Goal: Task Accomplishment & Management: Complete application form

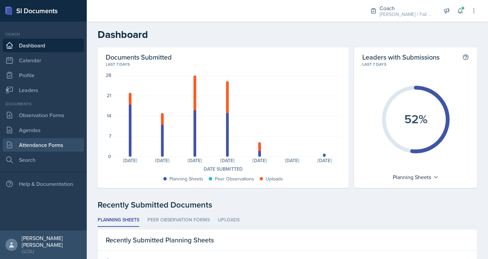
click at [39, 145] on link "Attendance Forms" at bounding box center [43, 145] width 81 height 14
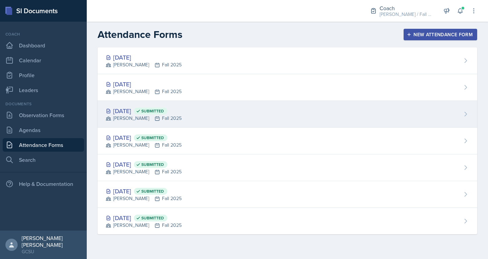
click at [179, 107] on div "[DATE] Submitted" at bounding box center [144, 110] width 76 height 9
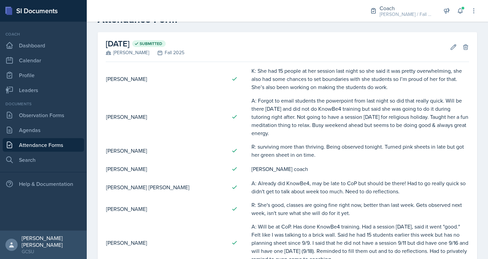
scroll to position [21, 0]
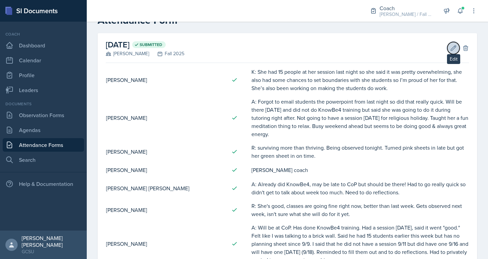
click at [450, 49] on icon at bounding box center [453, 48] width 7 height 7
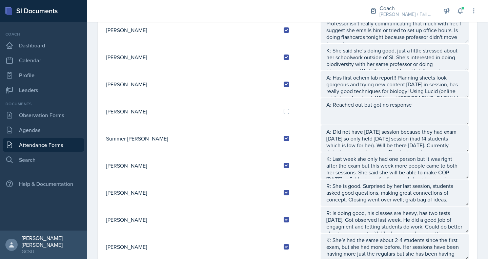
scroll to position [589, 0]
click at [284, 114] on div at bounding box center [299, 111] width 31 height 5
click at [284, 112] on input "checkbox" at bounding box center [286, 111] width 5 height 5
checkbox input "true"
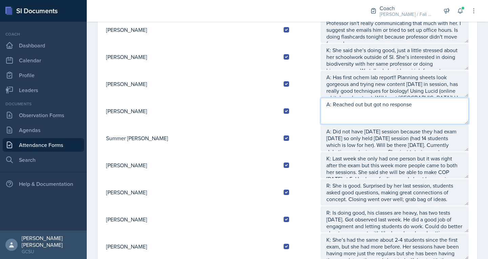
click at [327, 106] on textarea "A: Reached out but got no response" at bounding box center [395, 111] width 149 height 26
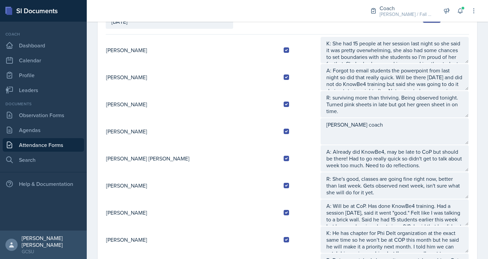
scroll to position [0, 0]
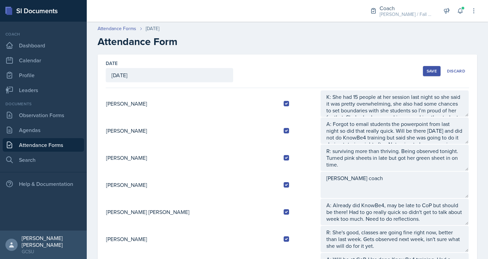
type textarea "C: Texted me that she couldn't come to any other coaching so we did coaching th…"
click at [428, 72] on div "Save" at bounding box center [432, 70] width 10 height 5
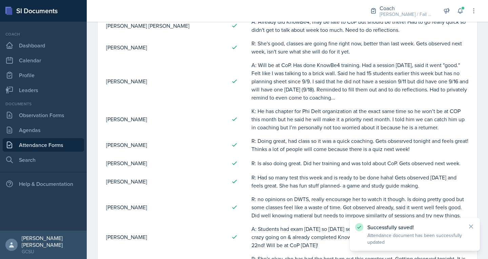
scroll to position [184, 0]
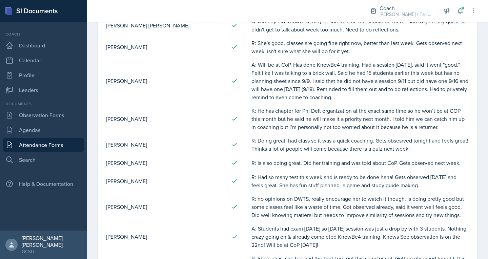
click at [42, 145] on link "Attendance Forms" at bounding box center [43, 145] width 81 height 14
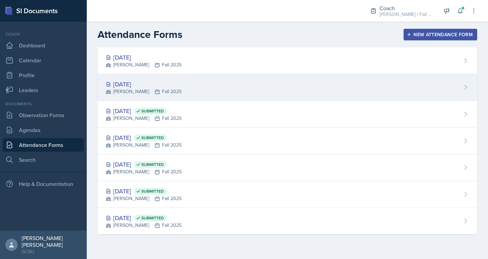
click at [147, 89] on div "[PERSON_NAME] Fall 2025" at bounding box center [144, 91] width 76 height 7
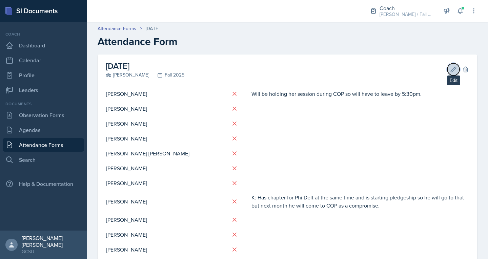
click at [450, 70] on icon at bounding box center [453, 69] width 7 height 7
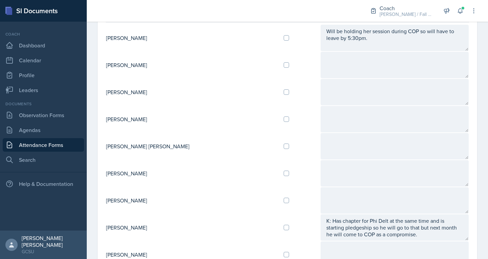
scroll to position [66, 0]
click at [284, 94] on input "checkbox" at bounding box center [286, 91] width 5 height 5
checkbox input "true"
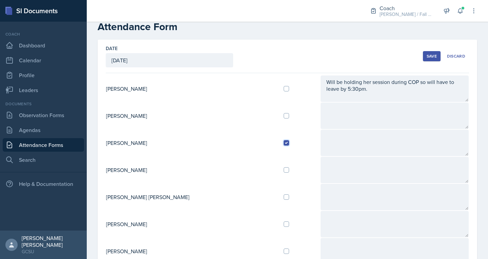
scroll to position [13, 0]
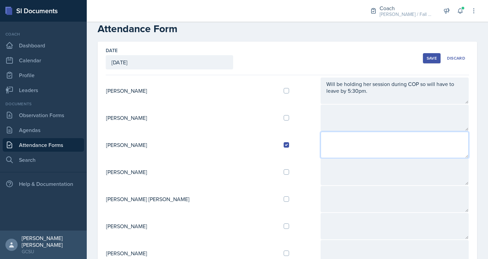
click at [321, 149] on textarea at bounding box center [395, 145] width 149 height 26
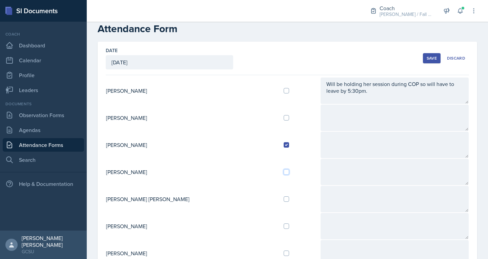
click at [284, 175] on input "checkbox" at bounding box center [286, 172] width 5 height 5
checkbox input "true"
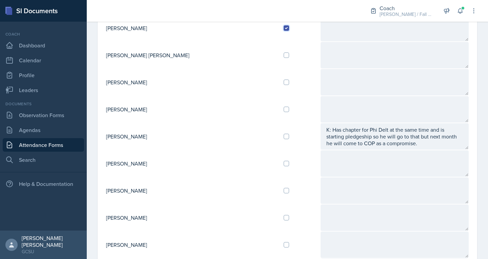
scroll to position [157, 0]
click at [284, 192] on input "checkbox" at bounding box center [286, 190] width 5 height 5
checkbox input "false"
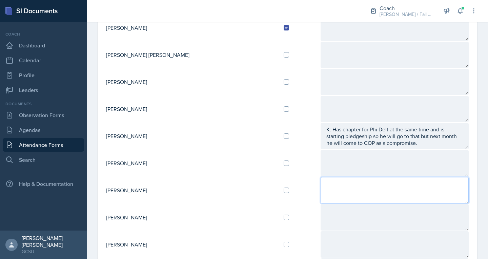
click at [346, 195] on textarea at bounding box center [395, 190] width 149 height 26
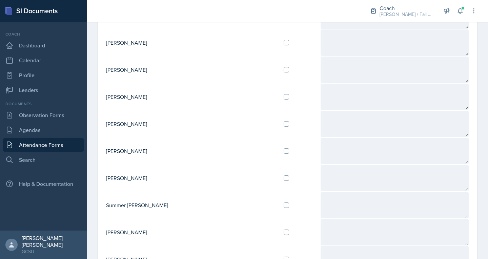
scroll to position [523, 0]
type textarea "Might be late!!"
click at [284, 125] on input "checkbox" at bounding box center [286, 123] width 5 height 5
checkbox input "true"
click at [284, 153] on input "checkbox" at bounding box center [286, 150] width 5 height 5
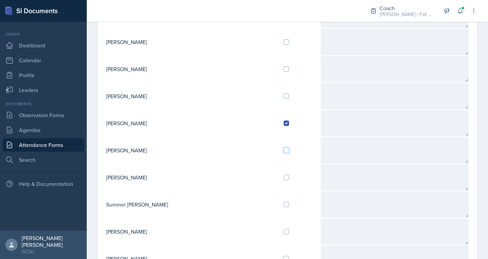
checkbox input "true"
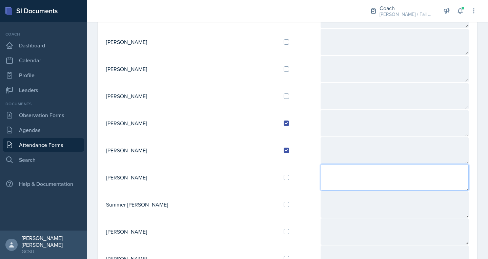
click at [333, 178] on textarea at bounding box center [395, 177] width 149 height 26
type textarea "Will not be coming because she has [DEMOGRAPHIC_DATA] event."
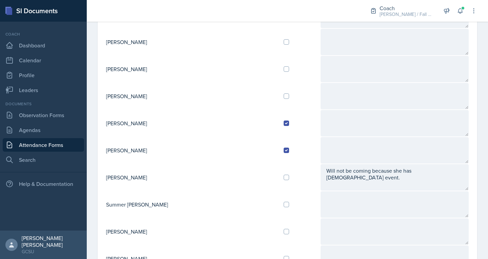
click at [284, 204] on div at bounding box center [299, 204] width 31 height 5
click at [284, 204] on input "checkbox" at bounding box center [286, 204] width 5 height 5
checkbox input "true"
click at [284, 232] on input "checkbox" at bounding box center [286, 231] width 5 height 5
checkbox input "true"
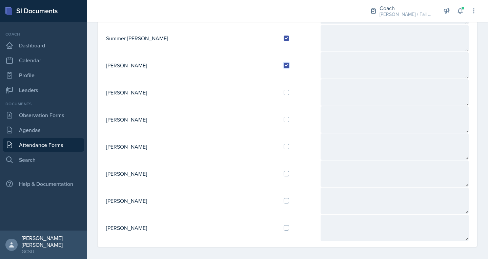
scroll to position [693, 0]
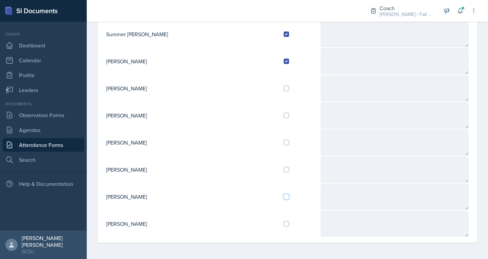
click at [284, 196] on input "checkbox" at bounding box center [286, 196] width 5 height 5
checkbox input "true"
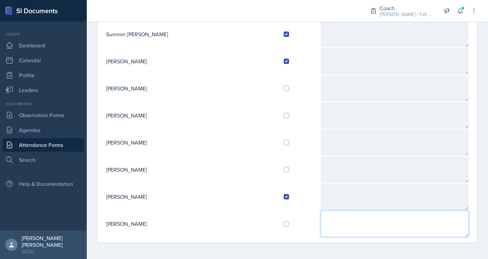
click at [321, 221] on textarea at bounding box center [395, 224] width 149 height 26
click at [339, 222] on textarea "[PERSON_NAME] can't come bc of chapter." at bounding box center [395, 224] width 149 height 26
type textarea "[PERSON_NAME] can't come because of chapter."
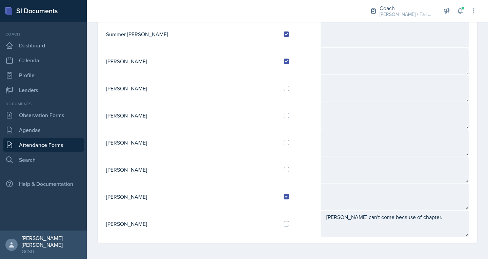
drag, startPoint x: 296, startPoint y: 179, endPoint x: 188, endPoint y: 197, distance: 110.0
click at [188, 197] on td "[PERSON_NAME]" at bounding box center [192, 196] width 173 height 27
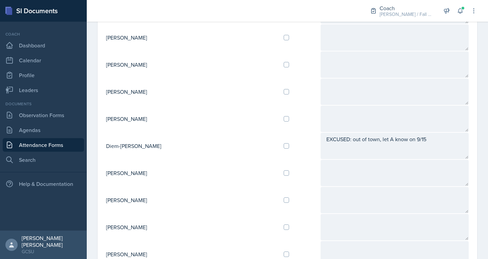
scroll to position [337, 0]
click at [284, 199] on input "checkbox" at bounding box center [286, 200] width 5 height 5
checkbox input "true"
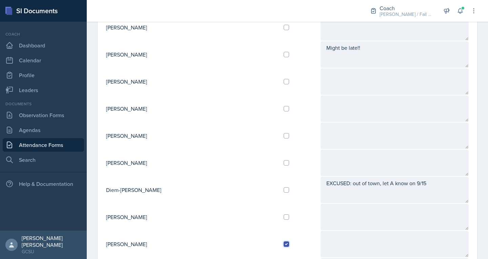
scroll to position [293, 0]
click at [134, 111] on td "[PERSON_NAME]" at bounding box center [192, 109] width 173 height 27
click at [134, 112] on td "[PERSON_NAME]" at bounding box center [192, 109] width 173 height 27
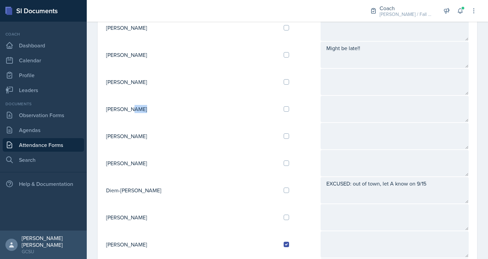
click at [134, 112] on td "[PERSON_NAME]" at bounding box center [192, 109] width 173 height 27
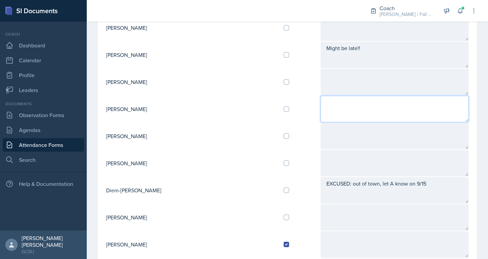
click at [321, 103] on textarea at bounding box center [395, 109] width 149 height 26
click at [321, 103] on textarea "Might be late" at bounding box center [395, 109] width 149 height 26
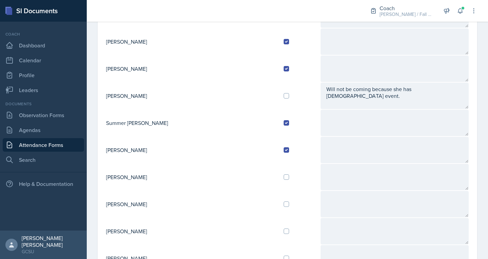
scroll to position [607, 0]
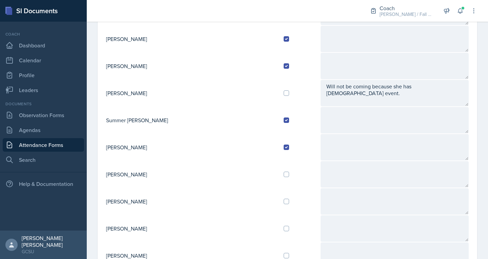
type textarea "Might be late"
click at [284, 174] on input "checkbox" at bounding box center [286, 174] width 5 height 5
checkbox input "true"
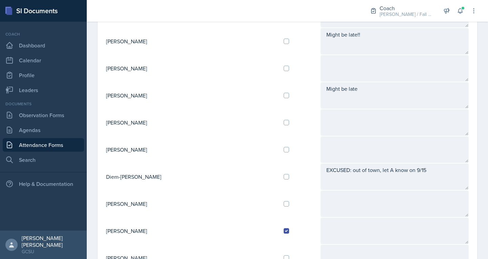
scroll to position [306, 0]
click at [284, 69] on input "checkbox" at bounding box center [286, 68] width 5 height 5
checkbox input "true"
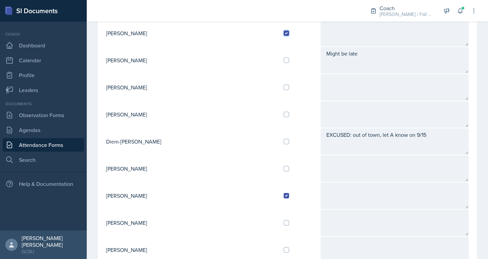
scroll to position [339, 0]
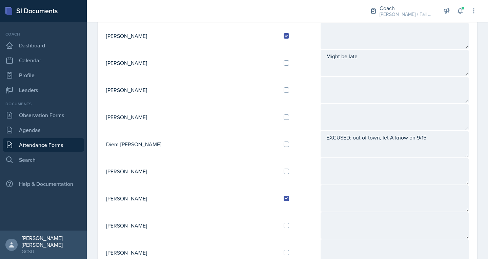
click at [278, 86] on td at bounding box center [299, 90] width 42 height 27
click at [284, 91] on input "checkbox" at bounding box center [286, 89] width 5 height 5
checkbox input "true"
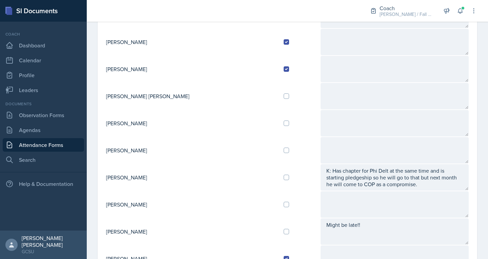
scroll to position [121, 0]
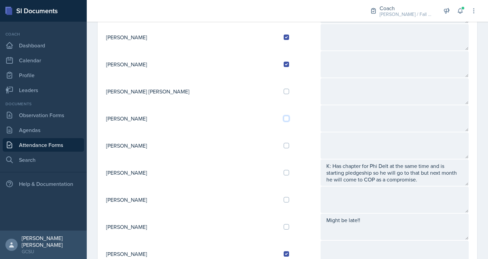
click at [284, 119] on input "checkbox" at bounding box center [286, 118] width 5 height 5
checkbox input "true"
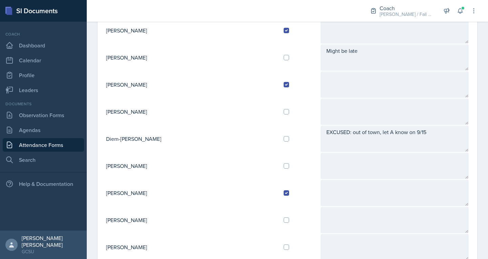
scroll to position [345, 0]
click at [284, 110] on input "checkbox" at bounding box center [286, 111] width 5 height 5
checkbox input "true"
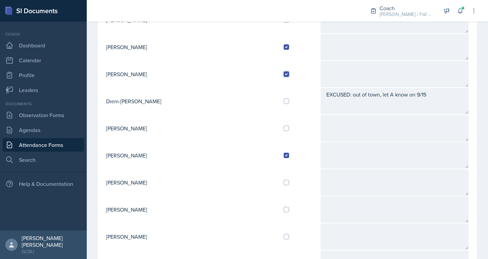
scroll to position [382, 0]
click at [284, 183] on input "checkbox" at bounding box center [286, 182] width 5 height 5
checkbox input "true"
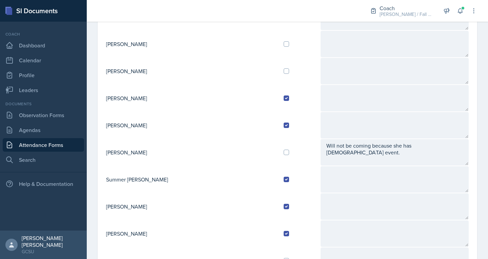
scroll to position [548, 0]
click at [284, 73] on input "checkbox" at bounding box center [286, 70] width 5 height 5
checkbox input "true"
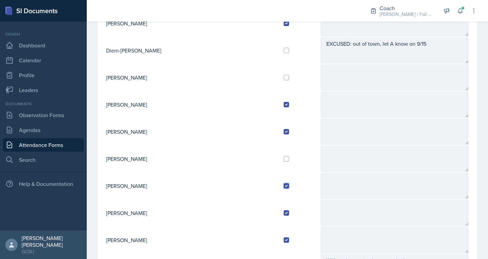
scroll to position [378, 0]
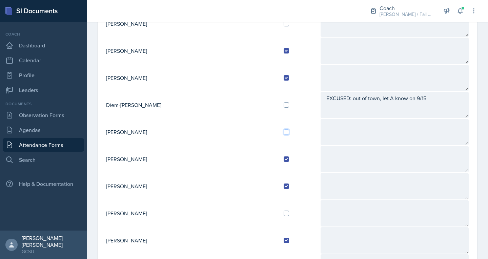
click at [284, 132] on input "checkbox" at bounding box center [286, 132] width 5 height 5
checkbox input "true"
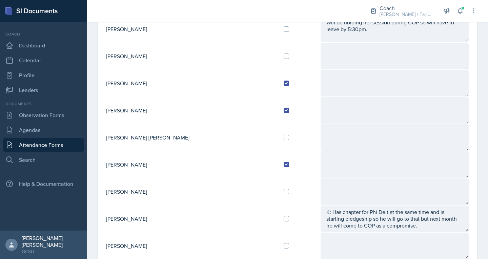
scroll to position [23, 0]
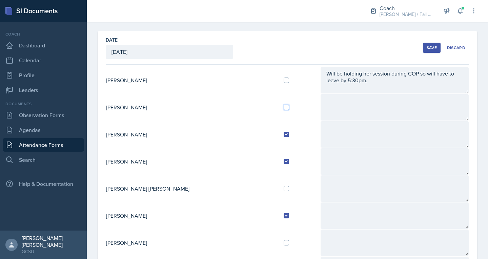
click at [284, 107] on input "checkbox" at bounding box center [286, 107] width 5 height 5
checkbox input "true"
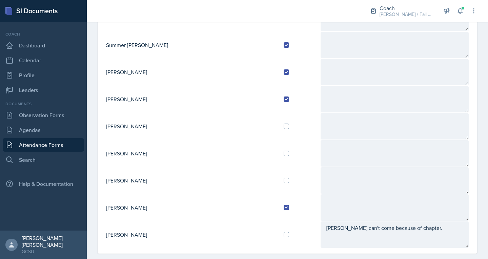
scroll to position [683, 0]
click at [284, 181] on input "checkbox" at bounding box center [286, 180] width 5 height 5
checkbox input "true"
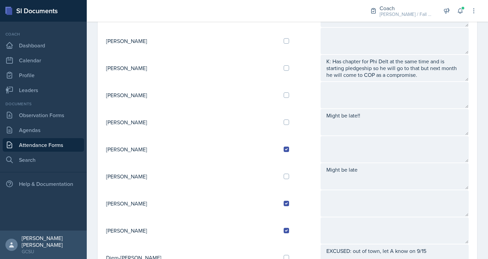
scroll to position [136, 0]
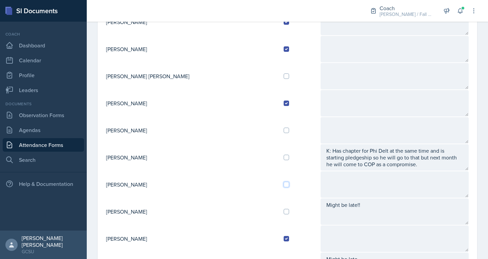
click at [284, 184] on input "checkbox" at bounding box center [286, 184] width 5 height 5
checkbox input "true"
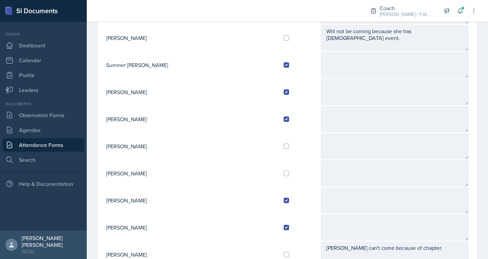
scroll to position [665, 0]
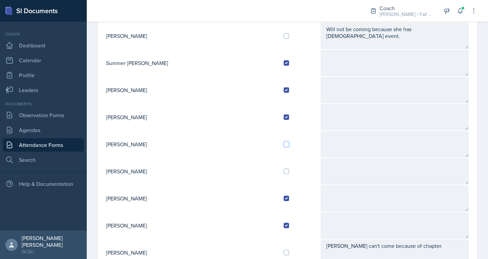
click at [284, 143] on input "checkbox" at bounding box center [286, 144] width 5 height 5
checkbox input "true"
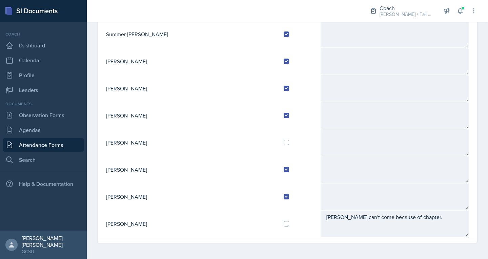
click at [278, 187] on td at bounding box center [299, 196] width 42 height 27
click at [284, 141] on input "checkbox" at bounding box center [286, 142] width 5 height 5
checkbox input "true"
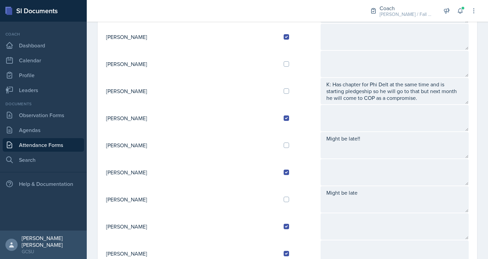
scroll to position [193, 0]
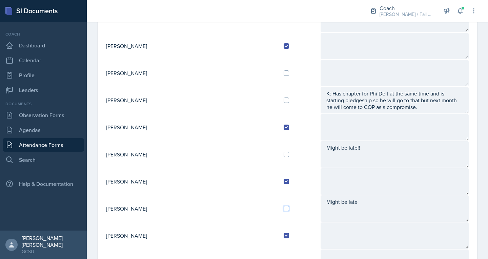
click at [284, 209] on input "checkbox" at bounding box center [286, 208] width 5 height 5
checkbox input "true"
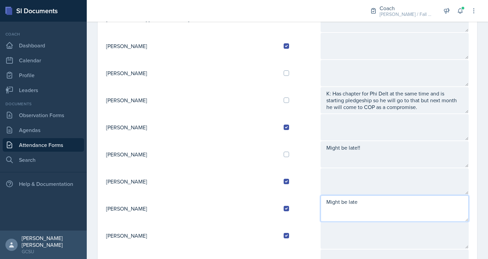
click at [333, 205] on textarea "Might be late" at bounding box center [395, 209] width 149 height 26
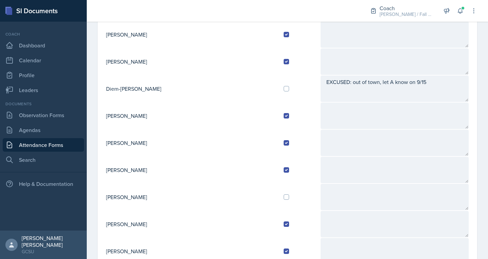
scroll to position [395, 0]
click at [284, 196] on input "checkbox" at bounding box center [286, 196] width 5 height 5
checkbox input "true"
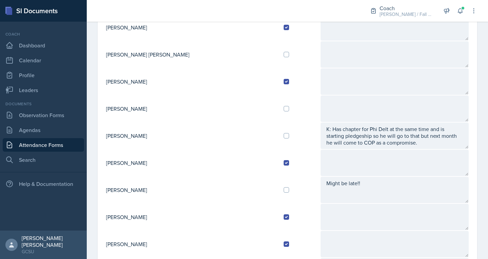
scroll to position [157, 0]
click at [284, 111] on input "checkbox" at bounding box center [286, 108] width 5 height 5
checkbox input "true"
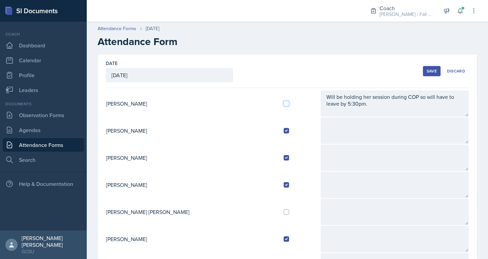
click at [284, 102] on input "checkbox" at bounding box center [286, 103] width 5 height 5
checkbox input "true"
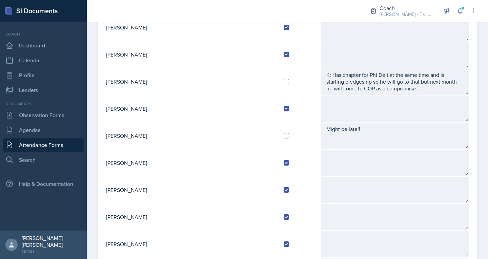
scroll to position [212, 0]
click at [284, 139] on input "checkbox" at bounding box center [286, 136] width 5 height 5
checkbox input "true"
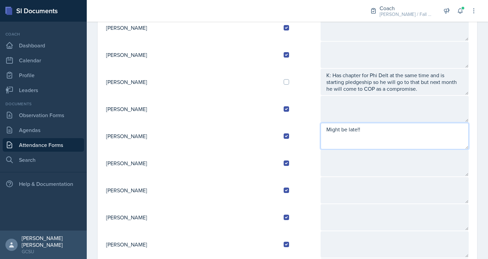
click at [331, 135] on textarea "Might be late!!" at bounding box center [395, 136] width 149 height 26
click at [321, 130] on textarea "Might be late!!" at bounding box center [395, 136] width 149 height 26
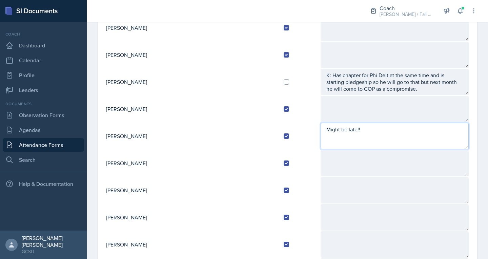
click at [321, 130] on textarea "Might be late!!" at bounding box center [395, 136] width 149 height 26
click at [355, 145] on textarea "Was a tad late!!" at bounding box center [395, 136] width 149 height 26
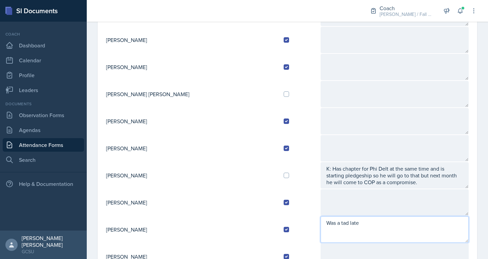
scroll to position [34, 0]
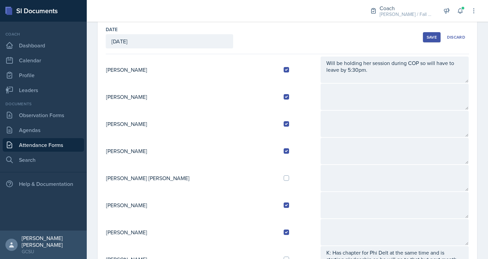
type textarea "Was a tad late"
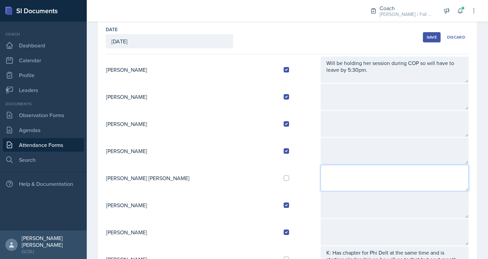
click at [321, 177] on textarea at bounding box center [395, 178] width 149 height 26
type textarea "Wedding requirements"
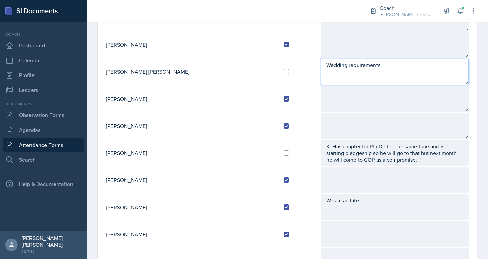
scroll to position [141, 0]
